Goal: Information Seeking & Learning: Find contact information

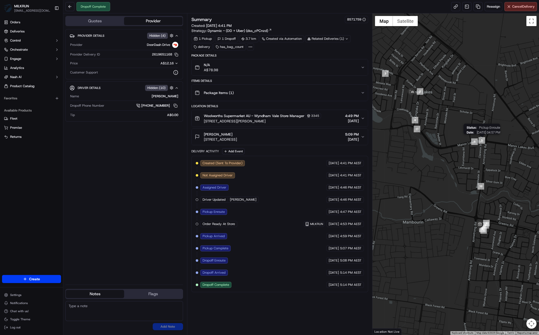
drag, startPoint x: 484, startPoint y: 136, endPoint x: 484, endPoint y: 148, distance: 11.9
click at [481, 145] on div "Status : Pickup Enroute Date : 09/19/2025 04:57 PM" at bounding box center [456, 173] width 167 height 321
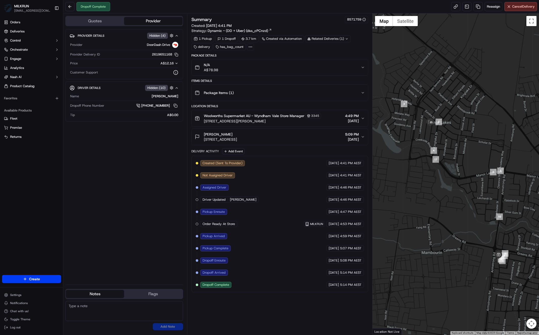
drag, startPoint x: 446, startPoint y: 180, endPoint x: 454, endPoint y: 182, distance: 8.3
click at [446, 180] on div at bounding box center [456, 173] width 167 height 321
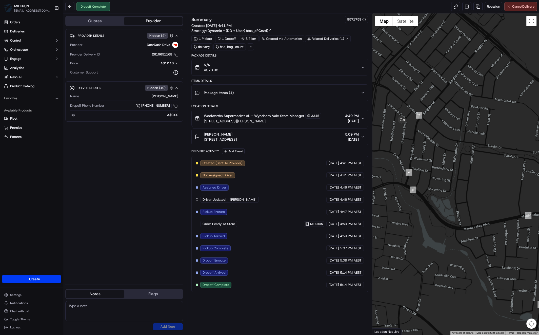
drag, startPoint x: 434, startPoint y: 161, endPoint x: 429, endPoint y: 159, distance: 4.9
click at [429, 160] on div at bounding box center [456, 173] width 167 height 321
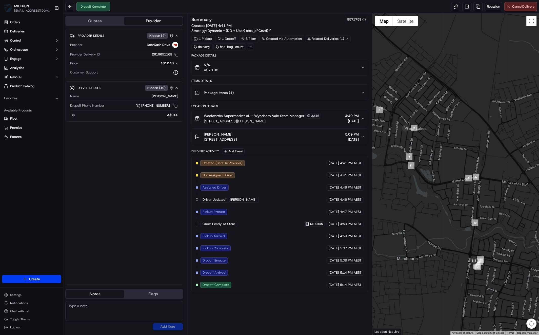
drag, startPoint x: 467, startPoint y: 264, endPoint x: 465, endPoint y: 251, distance: 12.9
click at [465, 251] on div at bounding box center [456, 173] width 167 height 321
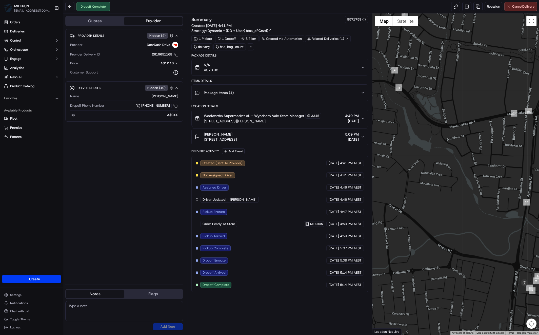
drag, startPoint x: 416, startPoint y: 171, endPoint x: 439, endPoint y: 199, distance: 35.9
click at [439, 199] on div at bounding box center [456, 173] width 167 height 321
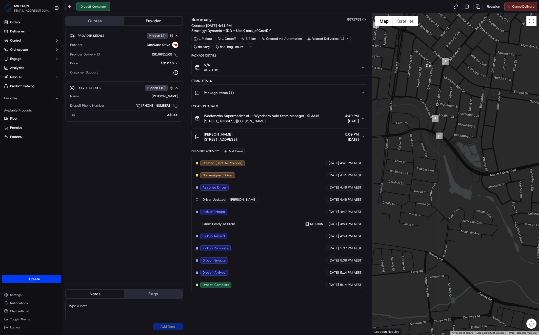
drag, startPoint x: 470, startPoint y: 166, endPoint x: 469, endPoint y: 174, distance: 7.9
click at [469, 174] on div at bounding box center [456, 173] width 167 height 321
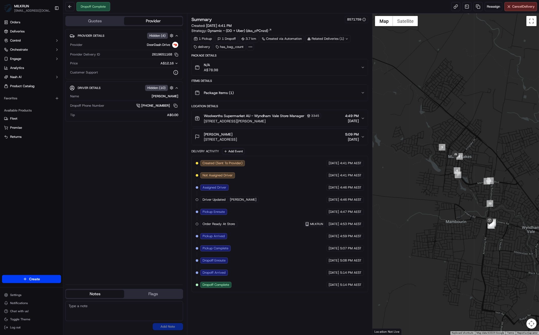
click at [466, 221] on div at bounding box center [456, 173] width 167 height 321
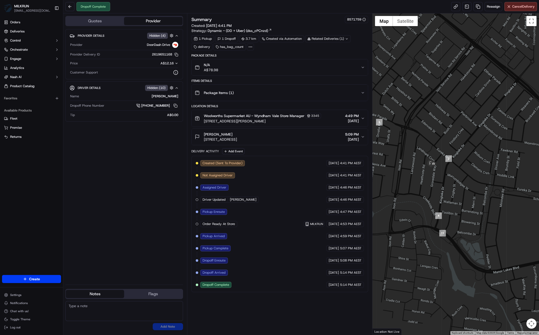
drag, startPoint x: 133, startPoint y: 163, endPoint x: 141, endPoint y: 161, distance: 9.0
click at [132, 163] on div "Provider Details Hidden ( 4 ) Provider DoorDash Drive Provider Delivery ID 2619…" at bounding box center [124, 154] width 118 height 251
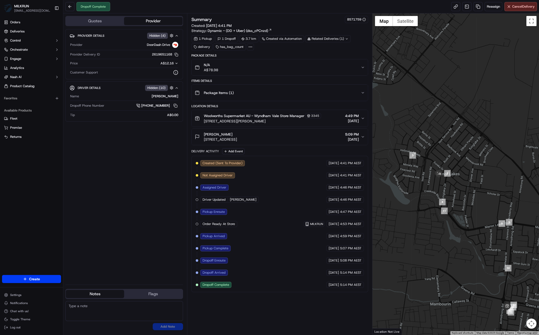
drag, startPoint x: 427, startPoint y: 194, endPoint x: 432, endPoint y: 197, distance: 5.6
click at [432, 197] on div at bounding box center [456, 173] width 167 height 321
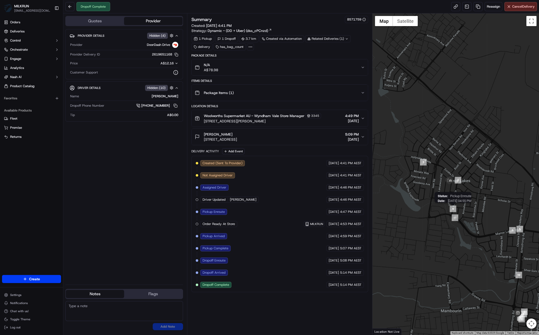
drag, startPoint x: 449, startPoint y: 210, endPoint x: 444, endPoint y: 201, distance: 10.8
click at [443, 201] on div "Status : Pickup Enroute Date : 09/19/2025 04:55 PM" at bounding box center [456, 173] width 167 height 321
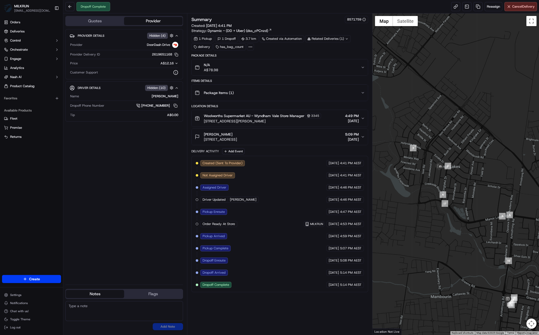
drag, startPoint x: 479, startPoint y: 221, endPoint x: 461, endPoint y: 209, distance: 21.3
click at [461, 209] on div "To navigate, press the arrow keys." at bounding box center [456, 173] width 167 height 321
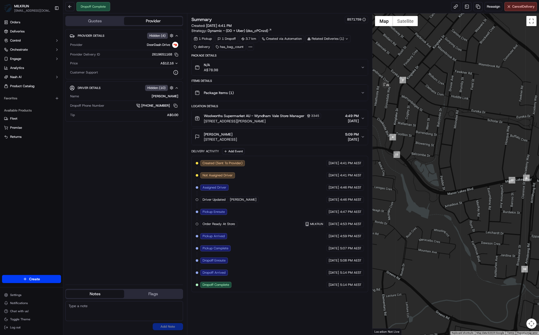
drag, startPoint x: 454, startPoint y: 213, endPoint x: 446, endPoint y: 214, distance: 8.5
click at [444, 216] on div at bounding box center [456, 173] width 167 height 321
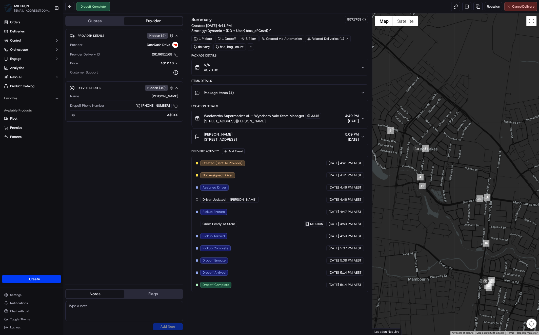
drag, startPoint x: 253, startPoint y: 307, endPoint x: 250, endPoint y: 305, distance: 4.1
click at [253, 306] on div "Summary 8571759 Created: 19/09/2025 4:41 PM Strategy: Dynamic - (DD + Uber) (ds…" at bounding box center [279, 174] width 177 height 316
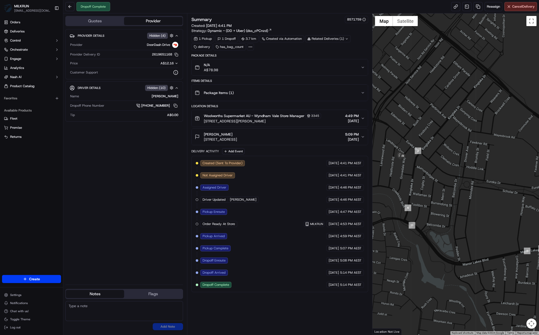
drag, startPoint x: 465, startPoint y: 238, endPoint x: 433, endPoint y: 225, distance: 35.0
click at [432, 225] on div at bounding box center [456, 173] width 167 height 321
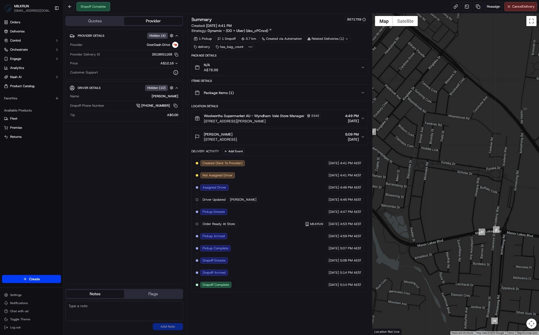
drag, startPoint x: 414, startPoint y: 219, endPoint x: 456, endPoint y: 215, distance: 41.7
click at [456, 215] on div at bounding box center [456, 173] width 167 height 321
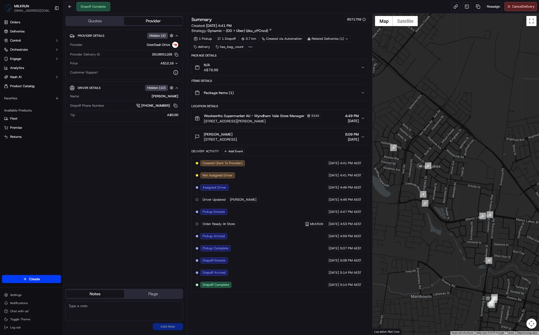
click at [158, 225] on div "Provider Details Hidden ( 4 ) Provider DoorDash Drive Provider Delivery ID 2619…" at bounding box center [124, 154] width 118 height 251
click at [139, 221] on div "Provider Details Hidden ( 4 ) Provider DoorDash Drive Provider Delivery ID 2619…" at bounding box center [124, 154] width 118 height 251
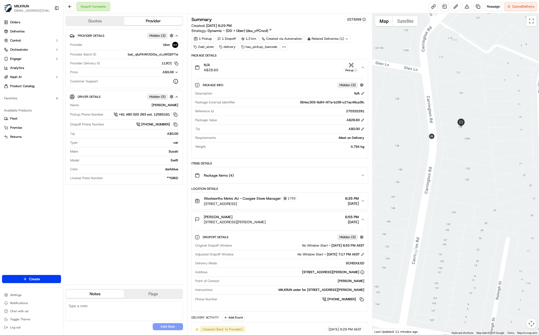
scroll to position [172, 0]
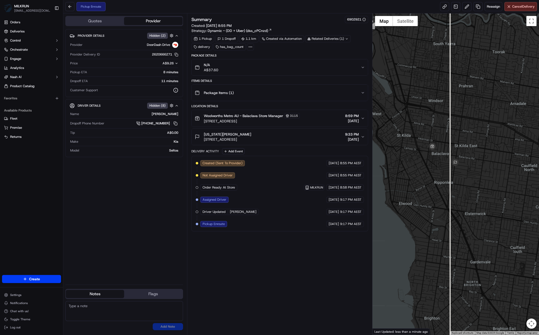
drag, startPoint x: 464, startPoint y: 184, endPoint x: 455, endPoint y: 189, distance: 10.4
click at [454, 190] on div at bounding box center [456, 173] width 167 height 321
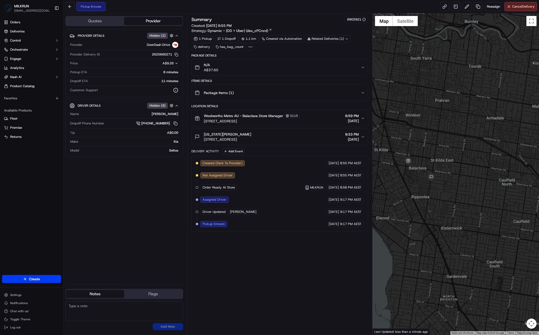
drag, startPoint x: 471, startPoint y: 182, endPoint x: 465, endPoint y: 187, distance: 7.9
click at [462, 188] on div at bounding box center [456, 173] width 167 height 321
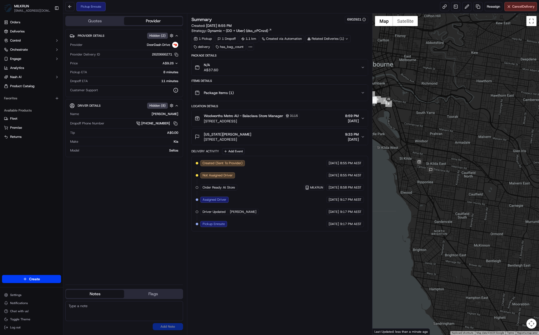
click at [477, 181] on div at bounding box center [456, 173] width 167 height 321
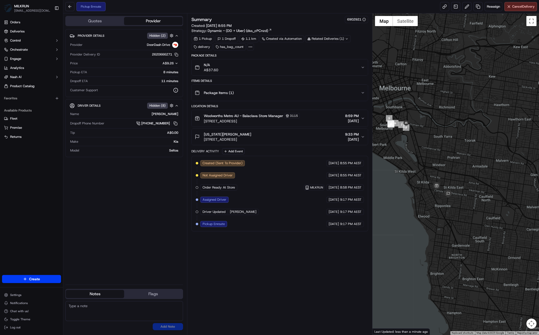
drag, startPoint x: 456, startPoint y: 174, endPoint x: 459, endPoint y: 174, distance: 3.6
click at [474, 174] on div at bounding box center [456, 173] width 167 height 321
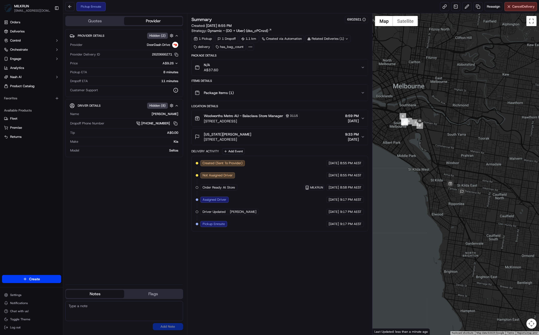
drag, startPoint x: 469, startPoint y: 177, endPoint x: 467, endPoint y: 174, distance: 3.4
click at [467, 174] on div at bounding box center [456, 173] width 167 height 321
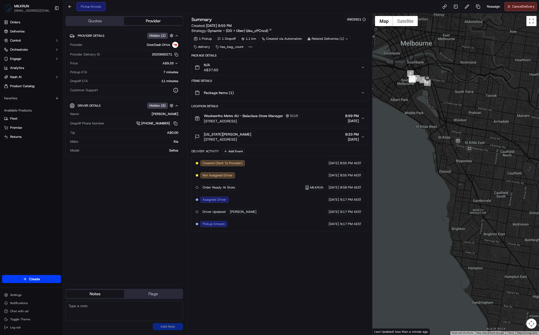
click at [107, 218] on div "Provider Details Hidden ( 2 ) Provider DoorDash Drive Provider Delivery ID 2620…" at bounding box center [124, 154] width 118 height 251
click at [107, 169] on div "Provider Details Hidden ( 2 ) Provider DoorDash Drive Provider Delivery ID 2620…" at bounding box center [124, 154] width 118 height 251
click at [174, 122] on button at bounding box center [176, 124] width 6 height 6
click at [129, 185] on div "Provider Details Hidden ( 2 ) Provider DoorDash Drive Provider Delivery ID 2620…" at bounding box center [124, 154] width 118 height 251
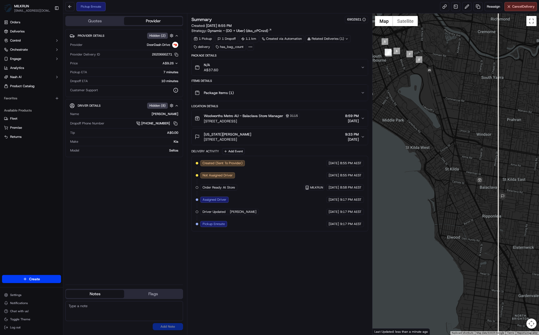
click at [149, 237] on div "Provider Details Hidden ( 2 ) Provider DoorDash Drive Provider Delivery ID 2620…" at bounding box center [124, 154] width 118 height 251
click at [165, 184] on div "Provider Details Hidden ( 2 ) Provider DoorDash Drive Provider Delivery ID 2620…" at bounding box center [124, 154] width 118 height 251
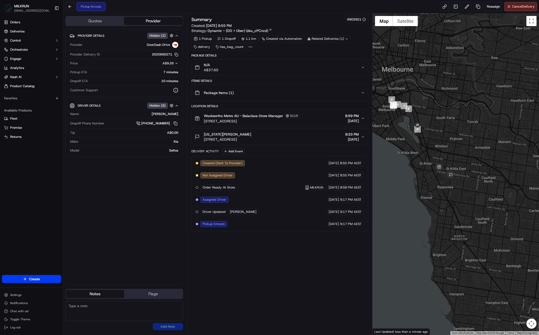
drag, startPoint x: 462, startPoint y: 172, endPoint x: 443, endPoint y: 161, distance: 21.7
click at [443, 161] on div at bounding box center [456, 173] width 167 height 321
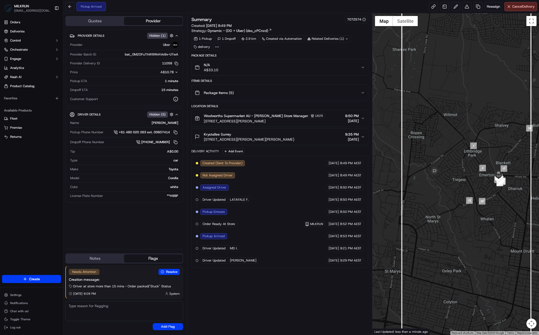
click at [507, 197] on div at bounding box center [456, 173] width 167 height 321
click at [514, 191] on div at bounding box center [456, 173] width 167 height 321
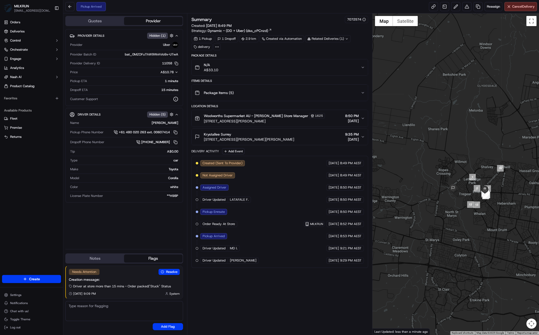
drag, startPoint x: 512, startPoint y: 174, endPoint x: 498, endPoint y: 177, distance: 14.4
click at [498, 177] on div at bounding box center [456, 173] width 167 height 321
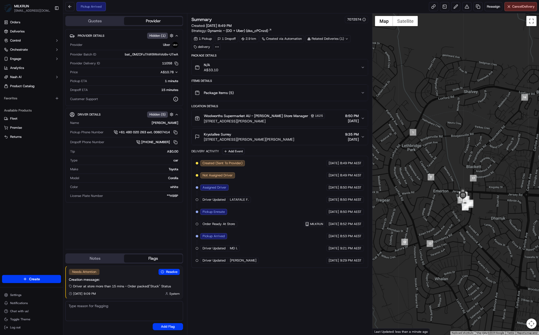
drag, startPoint x: 489, startPoint y: 178, endPoint x: 487, endPoint y: 184, distance: 7.1
click at [482, 187] on div at bounding box center [456, 173] width 167 height 321
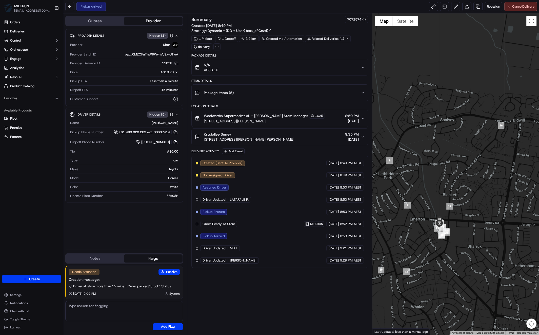
drag, startPoint x: 485, startPoint y: 253, endPoint x: 482, endPoint y: 262, distance: 9.4
click at [482, 262] on div at bounding box center [456, 173] width 167 height 321
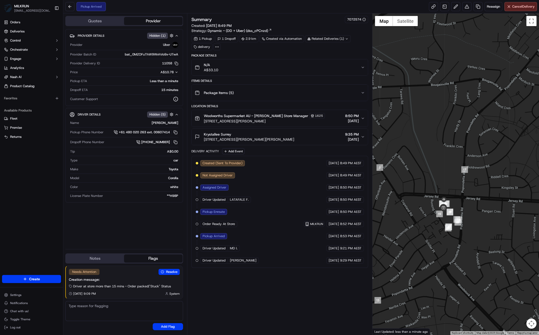
drag, startPoint x: 468, startPoint y: 240, endPoint x: 471, endPoint y: 239, distance: 2.7
click at [468, 240] on div at bounding box center [456, 173] width 167 height 321
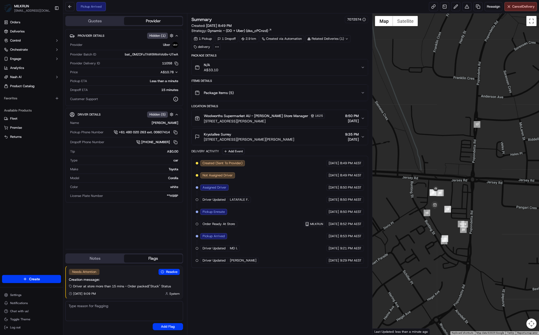
click at [263, 287] on div "Summary 7072574 Created: 20/09/2025 8:49 PM Strategy: Dynamic - (DD + Uber) (ds…" at bounding box center [279, 174] width 177 height 316
click at [109, 224] on div "Provider Details Hidden ( 1 ) Provider Uber Provider Batch ID bat_0MZOFuThW9Wvh…" at bounding box center [124, 137] width 118 height 216
click at [275, 289] on div "Summary 7072574 Created: 20/09/2025 8:49 PM Strategy: Dynamic - (DD + Uber) (ds…" at bounding box center [279, 174] width 177 height 316
click at [114, 215] on div "Provider Details Hidden ( 1 ) Provider Uber Provider Batch ID bat_0MZOFuThW9Wvh…" at bounding box center [124, 137] width 118 height 216
drag, startPoint x: 282, startPoint y: 265, endPoint x: 274, endPoint y: 257, distance: 11.5
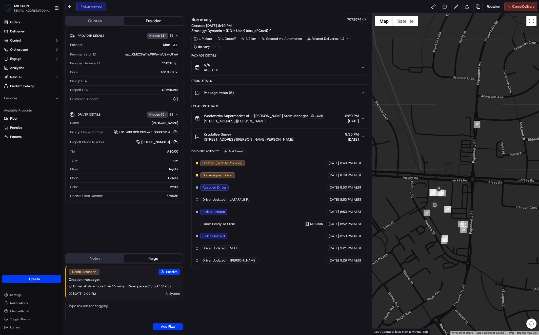
click at [281, 263] on div "Summary 7072574 Created: 20/09/2025 8:49 PM Strategy: Dynamic - (DD + Uber) (ds…" at bounding box center [279, 174] width 177 height 316
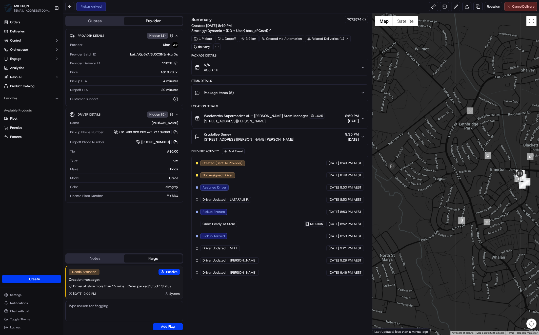
drag, startPoint x: 524, startPoint y: 202, endPoint x: 513, endPoint y: 205, distance: 12.2
click at [513, 206] on div at bounding box center [456, 173] width 167 height 321
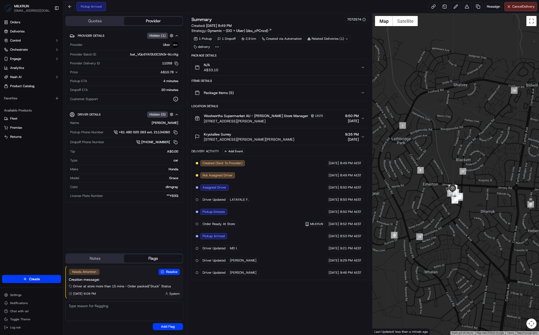
drag, startPoint x: 464, startPoint y: 207, endPoint x: 452, endPoint y: 207, distance: 12.7
click at [452, 207] on div at bounding box center [456, 173] width 167 height 321
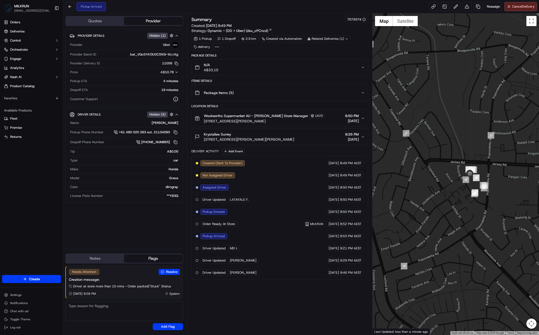
drag, startPoint x: 508, startPoint y: 148, endPoint x: 480, endPoint y: 156, distance: 28.5
click at [480, 157] on div at bounding box center [456, 173] width 167 height 321
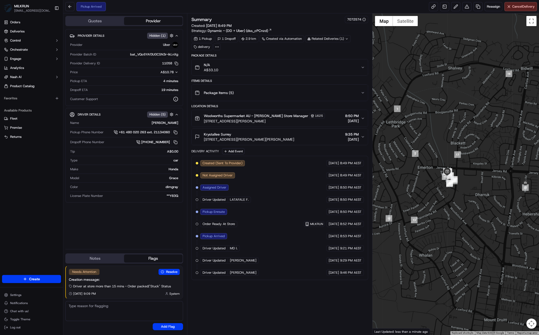
click at [247, 283] on div "Summary 7072574 Created: 20/09/2025 8:49 PM Strategy: Dynamic - (DD + Uber) (ds…" at bounding box center [279, 174] width 177 height 316
click at [469, 190] on div at bounding box center [456, 173] width 167 height 321
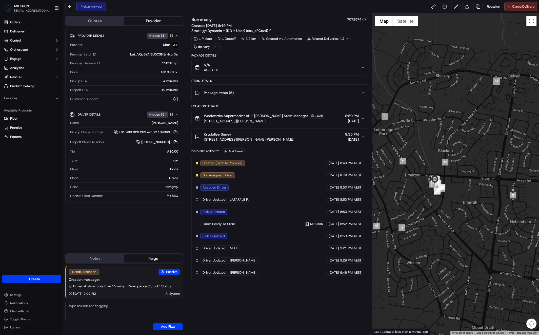
click at [485, 222] on div at bounding box center [456, 173] width 167 height 321
click at [127, 232] on div "Provider Details Hidden ( 1 ) Provider Uber Provider Batch ID bat_VQc6YAf3U0CSN…" at bounding box center [124, 137] width 118 height 216
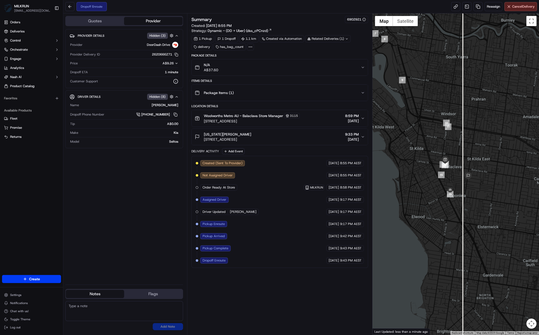
drag, startPoint x: 457, startPoint y: 160, endPoint x: 459, endPoint y: 164, distance: 4.5
click at [458, 162] on div at bounding box center [456, 173] width 167 height 321
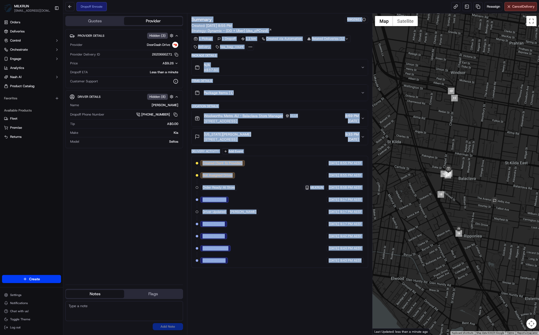
click at [279, 287] on div "Summary 6902921 Created: [DATE] 8:55 PM Strategy: Dynamic - (DD + Uber) (dss_cP…" at bounding box center [279, 174] width 177 height 316
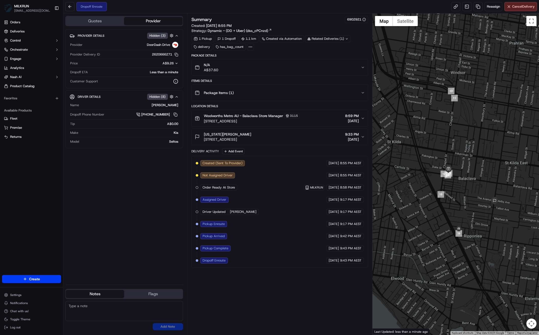
click at [280, 284] on div "Summary 6902921 Created: [DATE] 8:55 PM Strategy: Dynamic - (DD + Uber) (dss_cP…" at bounding box center [279, 174] width 177 height 316
click at [152, 186] on div "Provider Details Hidden ( 3 ) Provider DoorDash Drive Provider Delivery ID 2620…" at bounding box center [124, 154] width 118 height 251
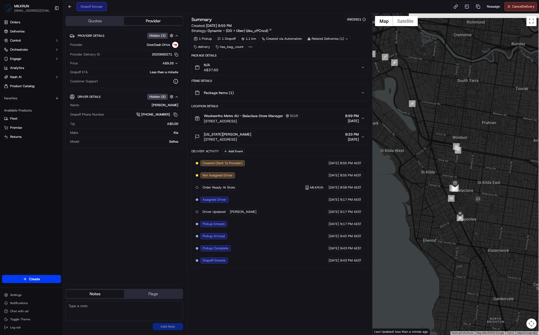
drag, startPoint x: 497, startPoint y: 181, endPoint x: 499, endPoint y: 198, distance: 17.1
click at [497, 197] on div at bounding box center [456, 173] width 167 height 321
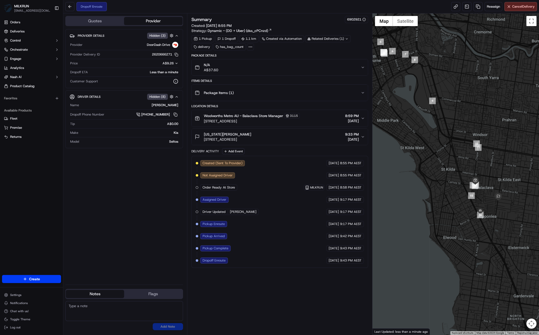
drag, startPoint x: 496, startPoint y: 202, endPoint x: 487, endPoint y: 201, distance: 8.4
click at [487, 202] on div at bounding box center [456, 173] width 167 height 321
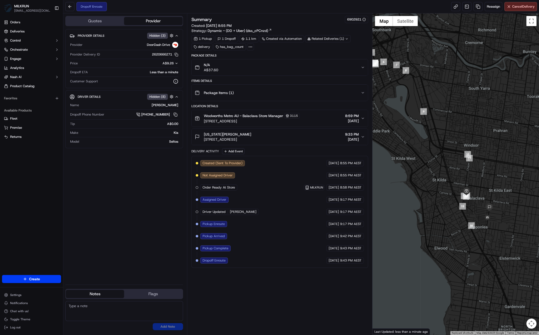
click at [136, 189] on div "Provider Details Hidden ( 3 ) Provider DoorDash Drive Provider Delivery ID 2620…" at bounding box center [124, 154] width 118 height 251
click at [127, 202] on div "Provider Details Hidden ( 3 ) Provider DoorDash Drive Provider Delivery ID 2620…" at bounding box center [124, 154] width 118 height 251
click at [464, 126] on div at bounding box center [456, 173] width 167 height 321
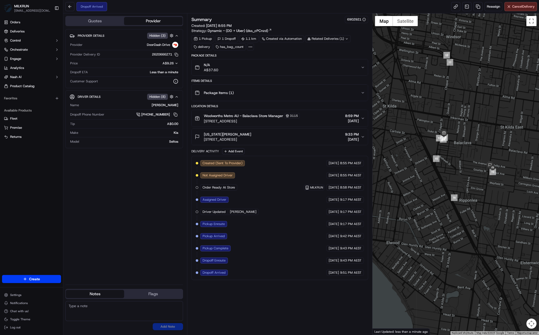
click at [133, 244] on div "Provider Details Hidden ( 3 ) Provider DoorDash Drive Provider Delivery ID 2620…" at bounding box center [124, 154] width 118 height 251
drag, startPoint x: 251, startPoint y: 298, endPoint x: 240, endPoint y: 293, distance: 11.7
click at [251, 298] on div "Summary 6902921 Created: 20/09/2025 8:55 PM Strategy: Dynamic - (DD + Uber) (ds…" at bounding box center [279, 174] width 177 height 316
click at [155, 237] on div "Provider Details Hidden ( 3 ) Provider DoorDash Drive Provider Delivery ID 2620…" at bounding box center [124, 154] width 118 height 251
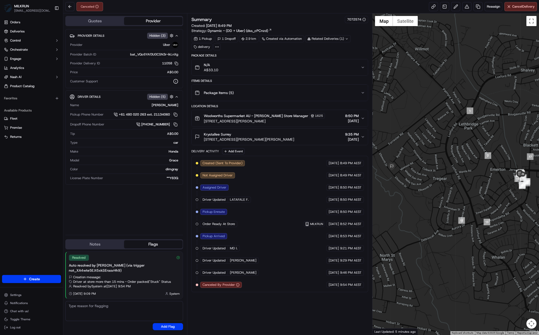
click at [286, 291] on div "Summary 7072574 Created: [DATE] 8:49 PM Strategy: Dynamic - (DD + Uber) (dss_cP…" at bounding box center [279, 174] width 177 height 316
click at [264, 290] on div "Summary 7072574 Created: [DATE] 8:49 PM Strategy: Dynamic - (DD + Uber) (dss_cP…" at bounding box center [279, 174] width 177 height 316
drag, startPoint x: 203, startPoint y: 115, endPoint x: 252, endPoint y: 116, distance: 49.1
click at [252, 116] on div "Woolworths Supermarket AU - [PERSON_NAME] Store Manager [STREET_ADDRESS][PERSON…" at bounding box center [260, 118] width 130 height 11
copy span "Woolworths Supermarket AU -"
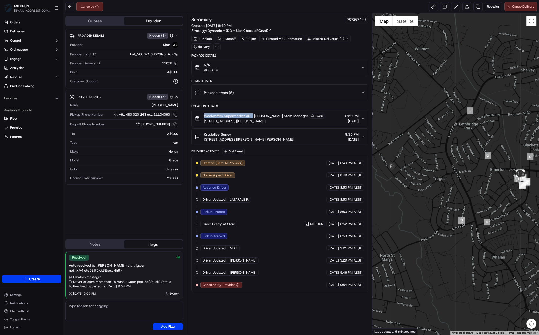
drag, startPoint x: 259, startPoint y: 123, endPoint x: 260, endPoint y: 120, distance: 3.8
click at [260, 123] on button "Woolworths Supermarket AU - [PERSON_NAME] Store Manager [STREET_ADDRESS][PERSON…" at bounding box center [280, 118] width 177 height 17
drag, startPoint x: 253, startPoint y: 112, endPoint x: 268, endPoint y: 116, distance: 14.7
click at [270, 116] on button "Woolworths Supermarket AU - [PERSON_NAME] Store Manager [STREET_ADDRESS][PERSON…" at bounding box center [280, 118] width 177 height 17
click at [262, 120] on span "[STREET_ADDRESS][PERSON_NAME]" at bounding box center [264, 121] width 121 height 5
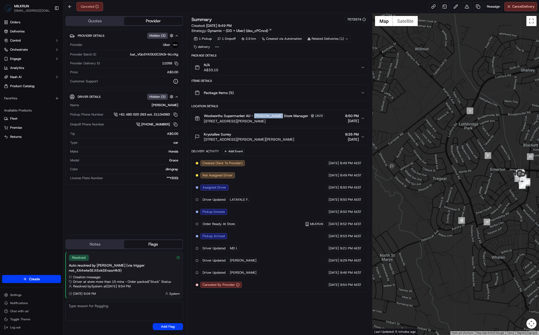
drag, startPoint x: 254, startPoint y: 115, endPoint x: 269, endPoint y: 115, distance: 14.9
click at [277, 114] on span "Woolworths Supermarket AU - [PERSON_NAME] Store Manager" at bounding box center [256, 115] width 104 height 5
drag, startPoint x: 224, startPoint y: 114, endPoint x: 266, endPoint y: 119, distance: 42.0
click at [269, 117] on span "Woolworths Supermarket AU - [PERSON_NAME] Store Manager" at bounding box center [256, 115] width 104 height 5
copy span "Supermarket AU - [PERSON_NAME]"
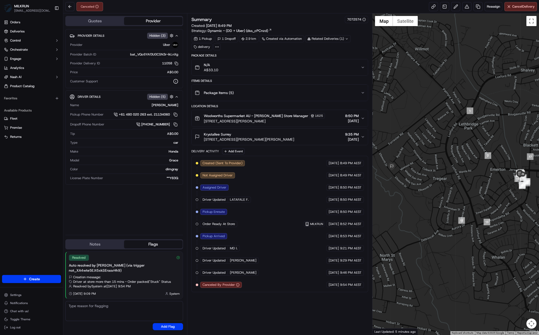
click at [126, 225] on div "Provider Details Hidden ( 3 ) Provider Uber Provider Batch ID bat_VQc6YAf3U0CSN…" at bounding box center [124, 130] width 118 height 202
